Goal: Navigation & Orientation: Find specific page/section

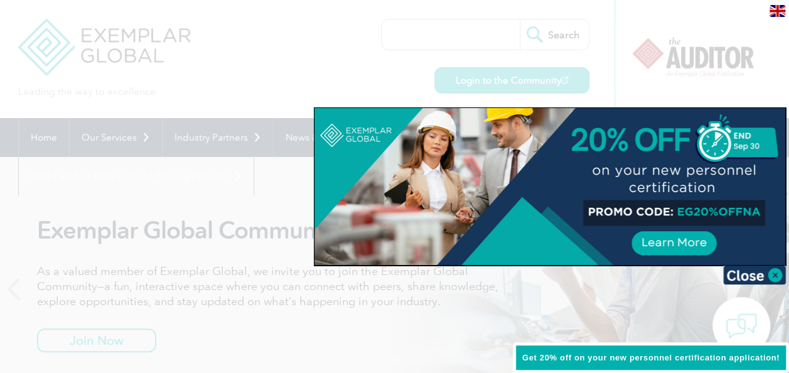
click at [210, 108] on div at bounding box center [394, 186] width 789 height 373
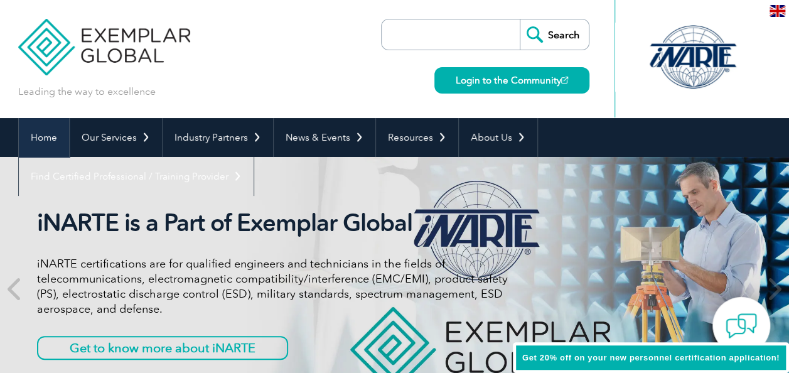
click at [39, 137] on link "Home" at bounding box center [44, 137] width 50 height 39
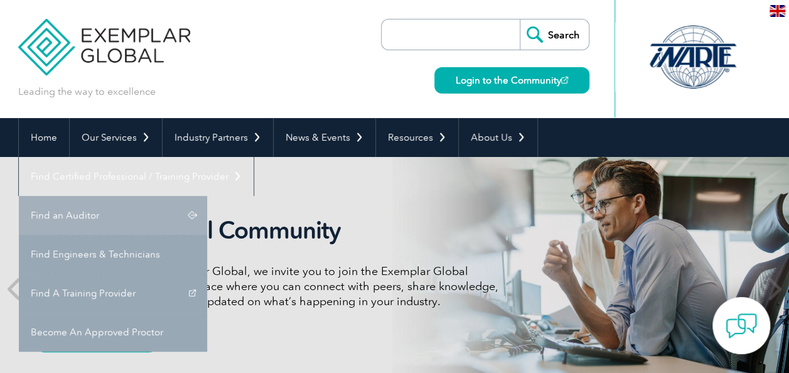
click at [207, 196] on link "Find an Auditor" at bounding box center [113, 215] width 188 height 39
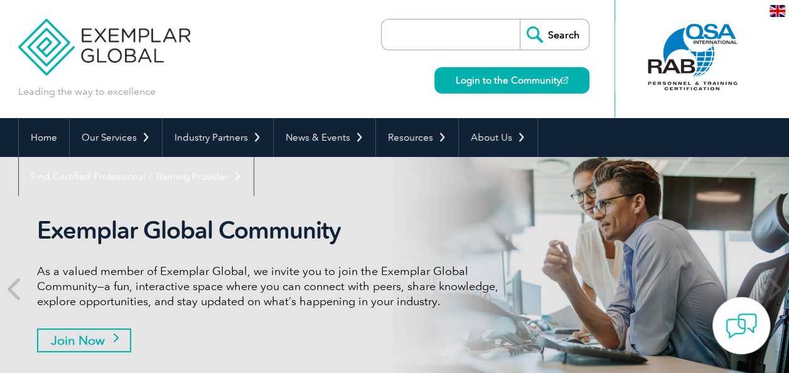
click at [96, 342] on link "Join Now" at bounding box center [84, 340] width 94 height 24
